Goal: Task Accomplishment & Management: Manage account settings

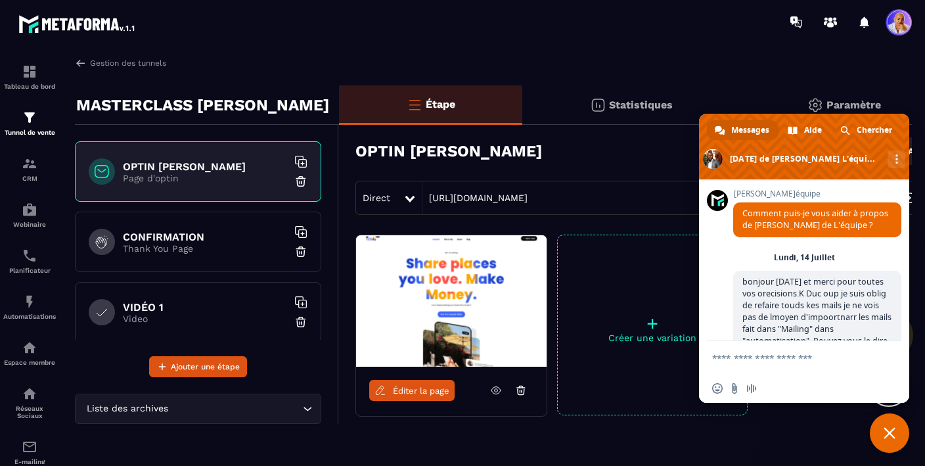
scroll to position [6796, 0]
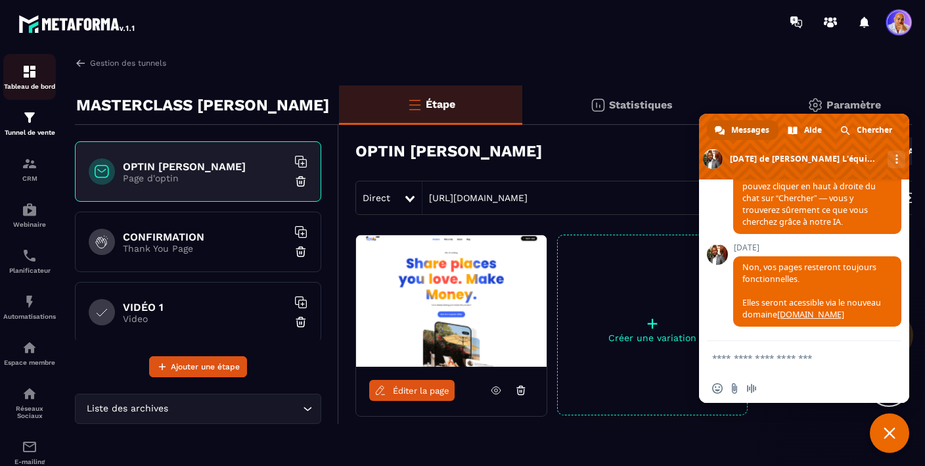
click at [36, 75] on img at bounding box center [30, 72] width 16 height 16
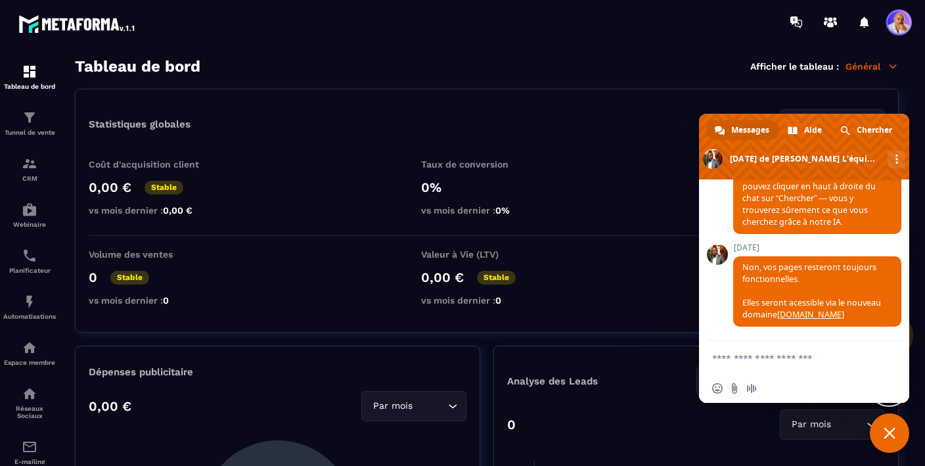
click at [874, 67] on p "Général" at bounding box center [871, 66] width 53 height 12
click at [888, 429] on span "Fermer le chat" at bounding box center [890, 433] width 12 height 12
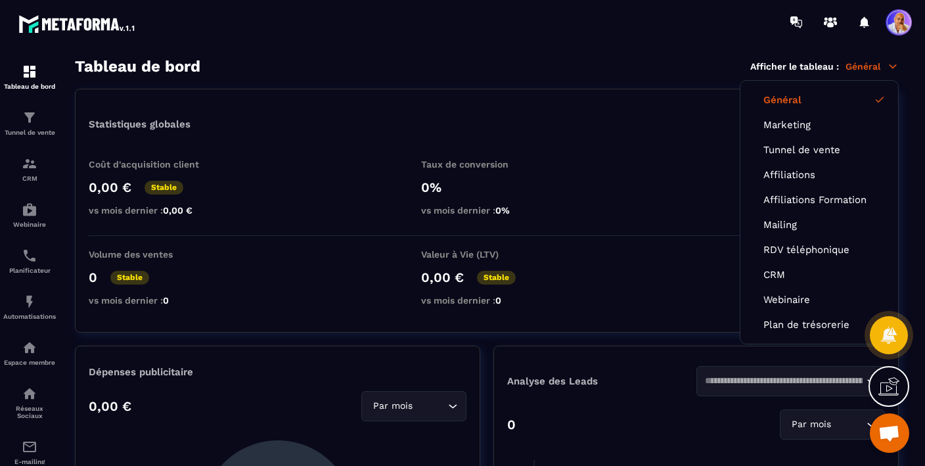
click at [792, 98] on link "Général" at bounding box center [819, 100] width 112 height 12
click at [892, 34] on span at bounding box center [899, 22] width 26 height 26
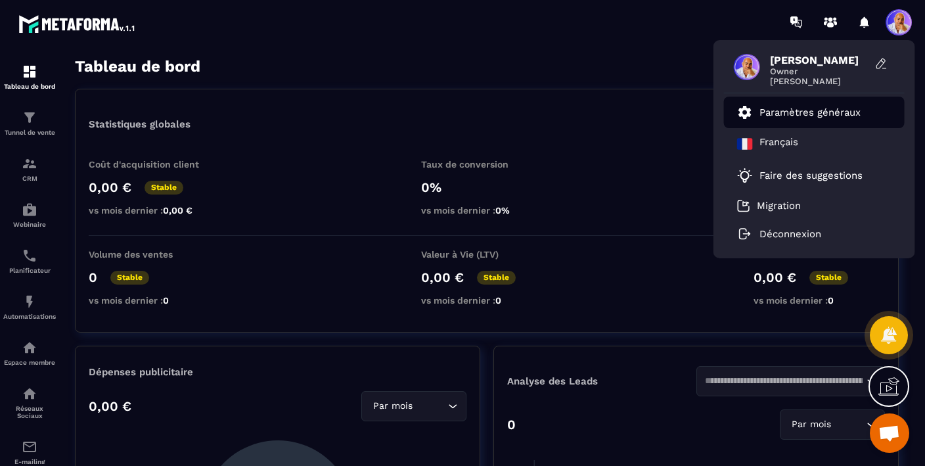
click at [793, 115] on p "Paramètres généraux" at bounding box center [809, 112] width 101 height 12
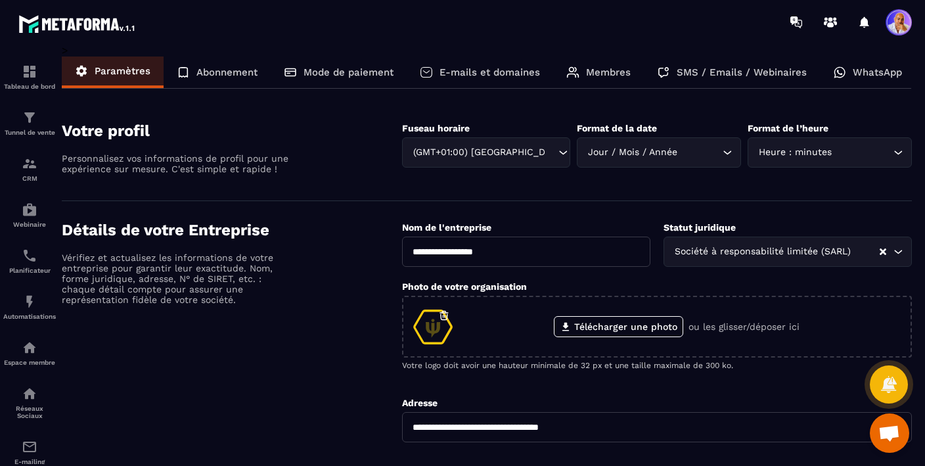
click at [468, 72] on p "E-mails et domaines" at bounding box center [489, 72] width 101 height 12
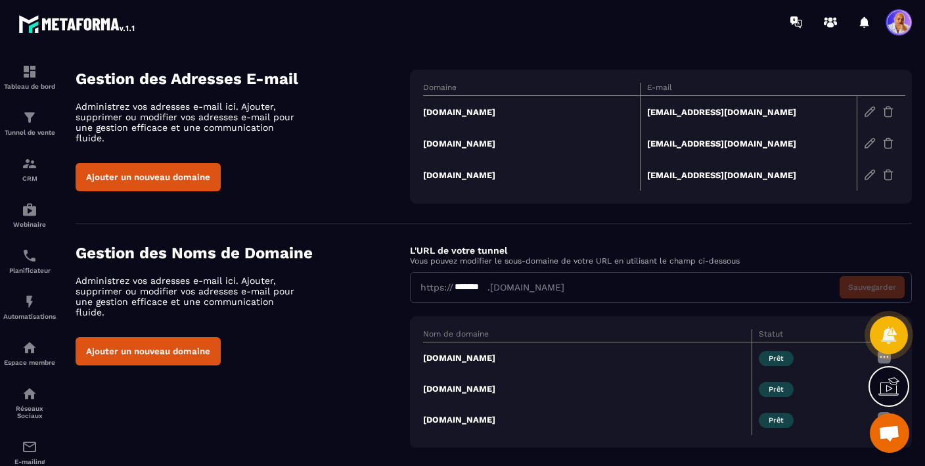
scroll to position [72, 0]
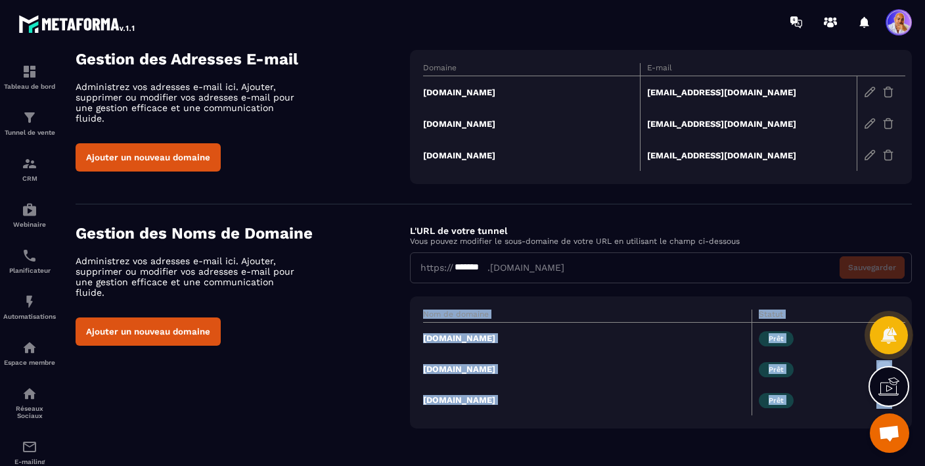
drag, startPoint x: 880, startPoint y: 337, endPoint x: 791, endPoint y: 447, distance: 141.6
click at [791, 447] on div "Tableau de bord Tunnel de vente CRM Webinaire Planificateur Automatisations Esp…" at bounding box center [462, 233] width 925 height 466
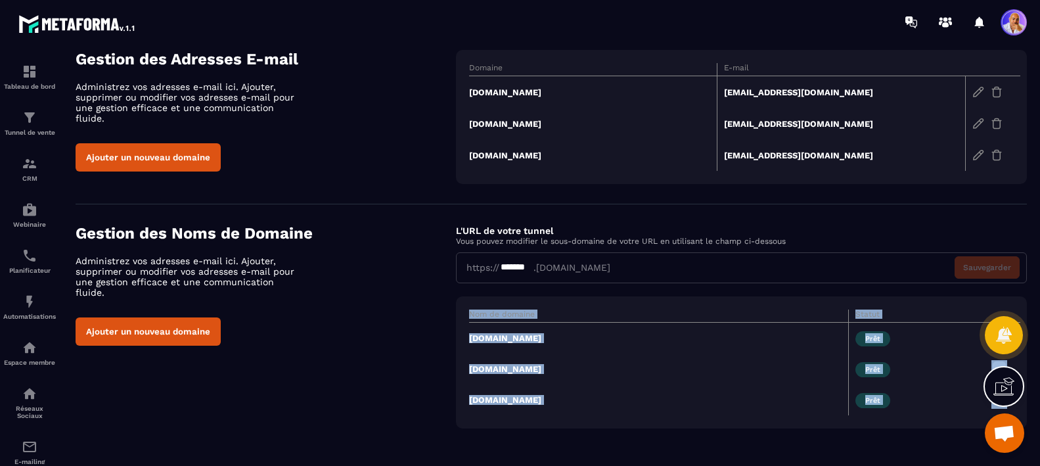
click at [496, 336] on td "[DOMAIN_NAME]" at bounding box center [659, 338] width 380 height 32
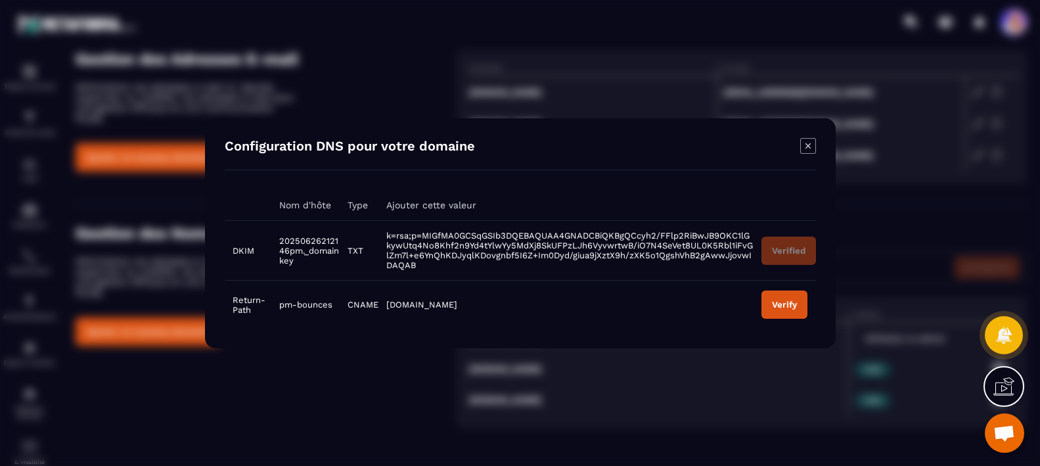
click at [805, 145] on icon "Modal window" at bounding box center [808, 146] width 16 height 16
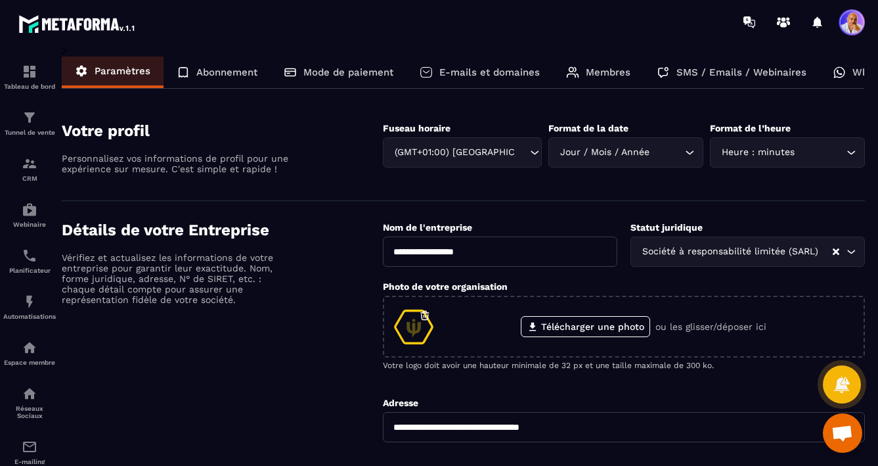
click at [472, 71] on p "E-mails et domaines" at bounding box center [489, 72] width 101 height 12
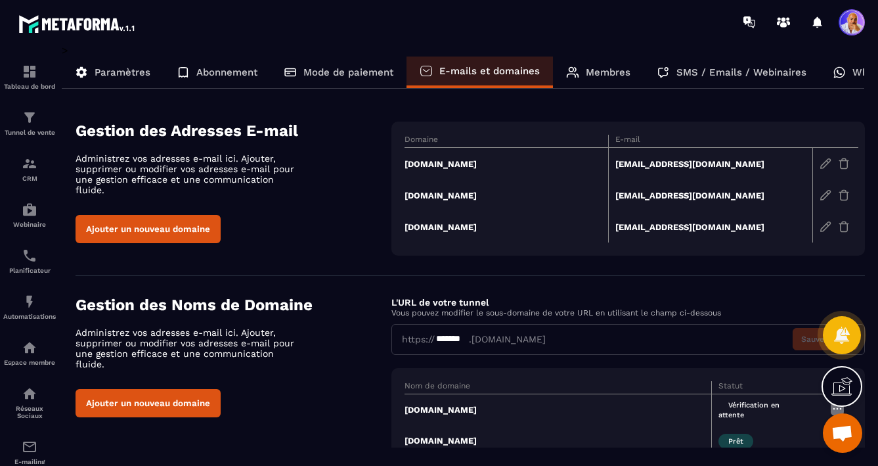
click at [145, 221] on button "Ajouter un nouveau domaine" at bounding box center [148, 229] width 145 height 28
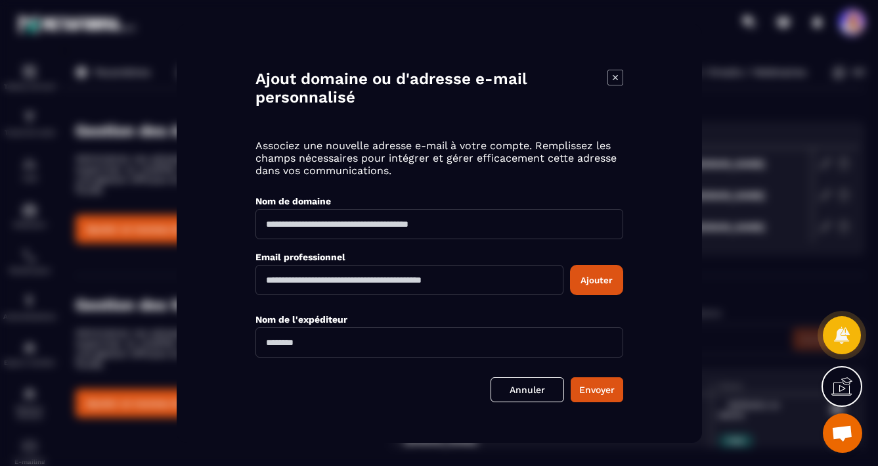
click at [311, 227] on input "Modal window" at bounding box center [440, 223] width 368 height 30
type input "**********"
click at [328, 280] on input "Modal window" at bounding box center [410, 279] width 308 height 30
type input "**********"
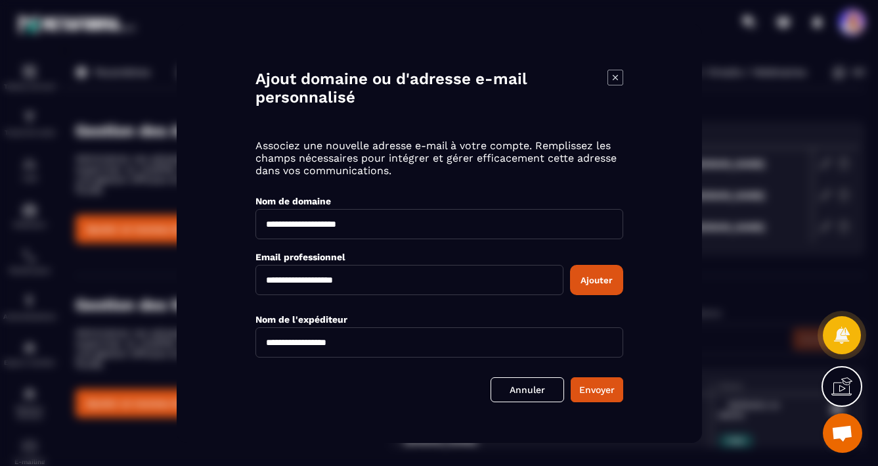
click at [607, 286] on button "Ajouter" at bounding box center [596, 279] width 53 height 30
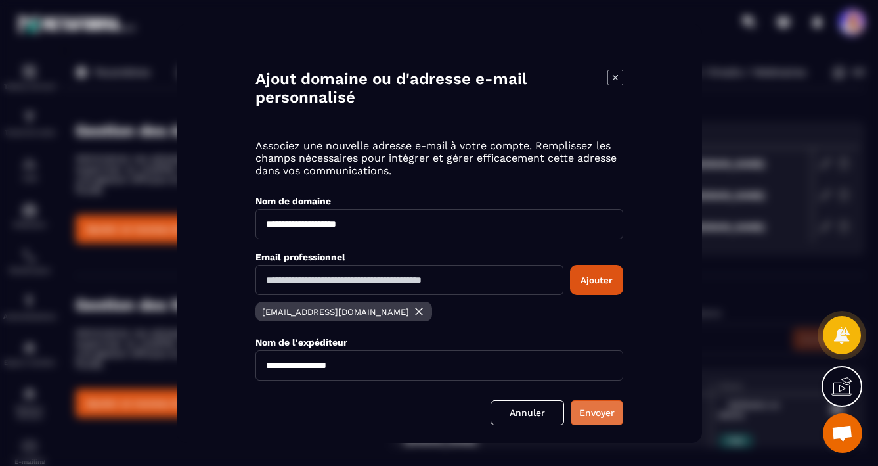
click at [589, 410] on button "Envoyer" at bounding box center [597, 411] width 53 height 25
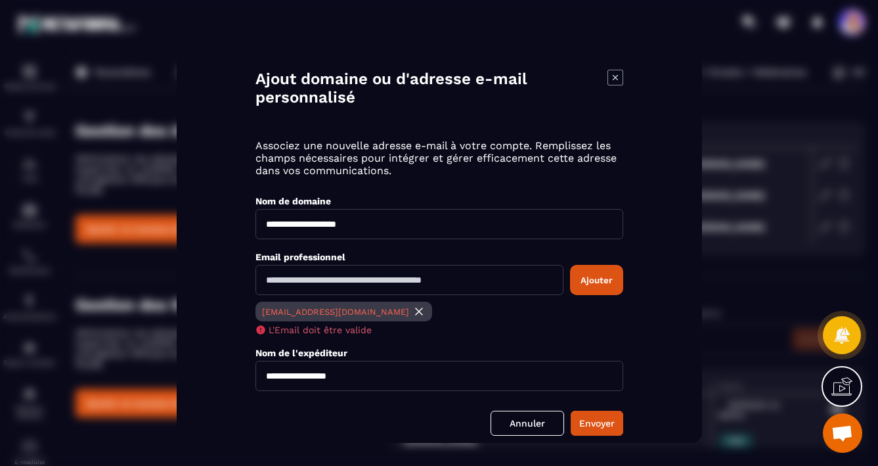
click at [261, 332] on icon "Modal window" at bounding box center [260, 329] width 9 height 9
click at [606, 425] on button "Envoyer" at bounding box center [597, 422] width 53 height 25
click at [328, 286] on input "Modal window" at bounding box center [410, 279] width 308 height 30
type input "**********"
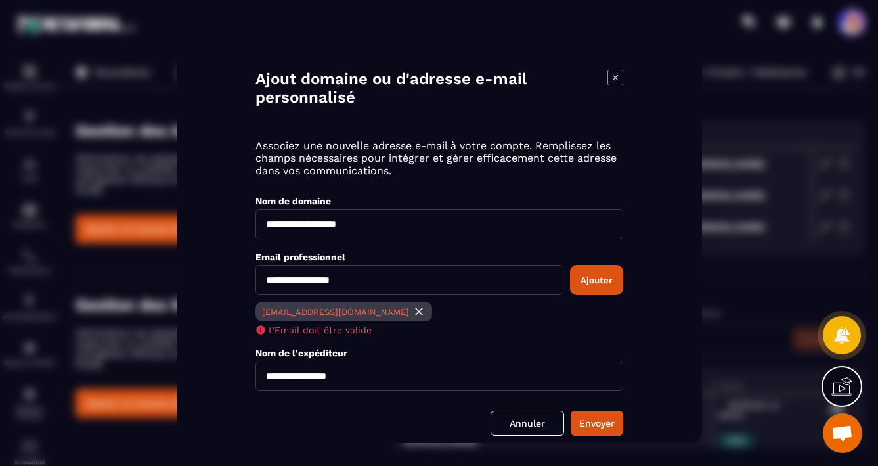
click at [413, 314] on img "Modal window" at bounding box center [419, 310] width 13 height 13
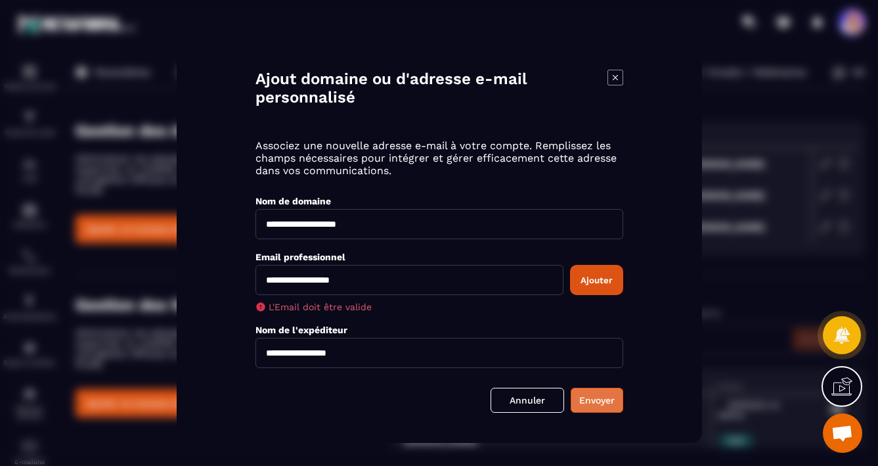
click at [591, 400] on button "Envoyer" at bounding box center [597, 399] width 53 height 25
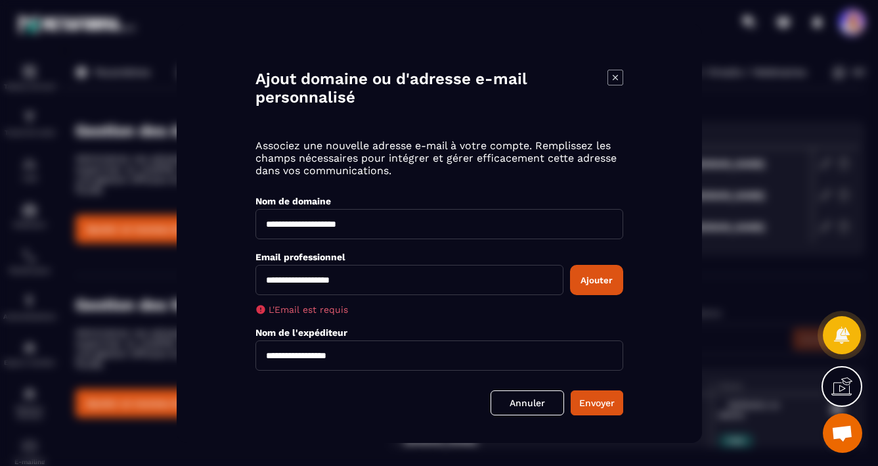
click at [589, 280] on button "Ajouter" at bounding box center [596, 279] width 53 height 30
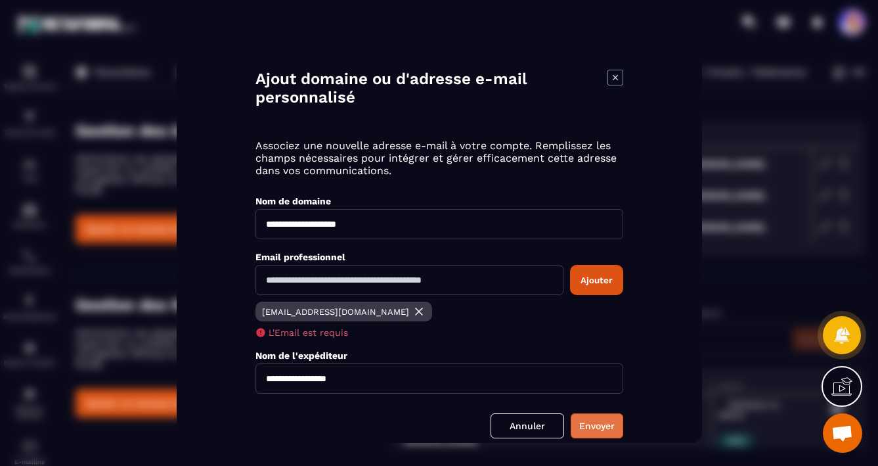
click at [596, 427] on button "Envoyer" at bounding box center [597, 425] width 53 height 25
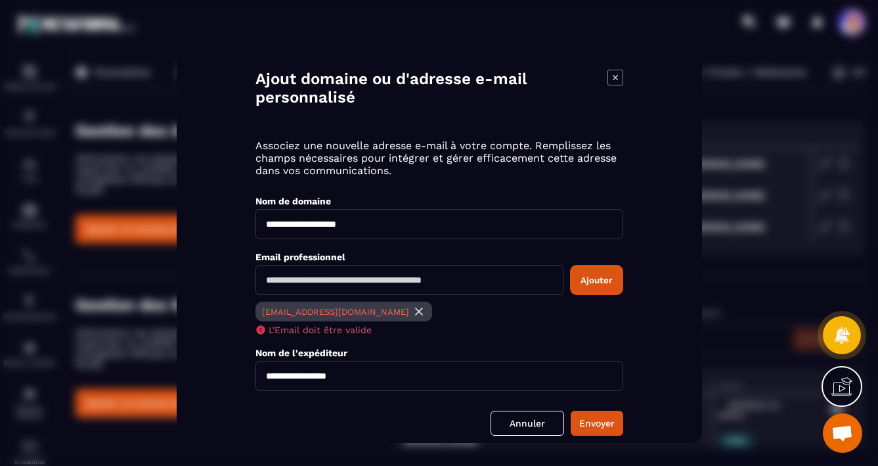
click at [413, 311] on img "Modal window" at bounding box center [419, 310] width 13 height 13
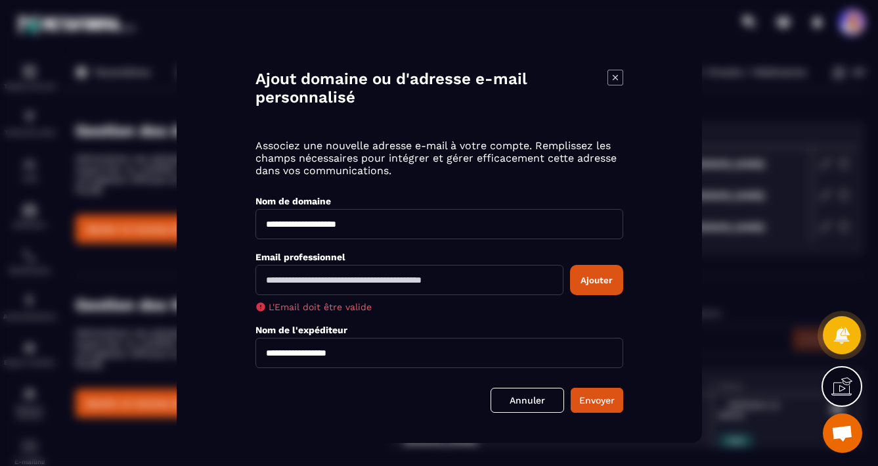
click at [316, 275] on input "Modal window" at bounding box center [410, 279] width 308 height 30
type input "**********"
click at [612, 79] on icon "Modal window" at bounding box center [616, 77] width 16 height 16
